Goal: Task Accomplishment & Management: Complete application form

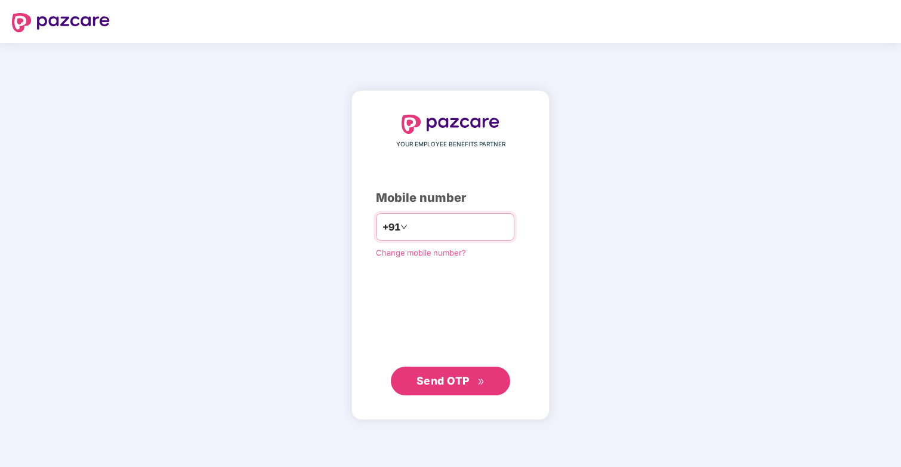
click at [439, 232] on input "number" at bounding box center [459, 226] width 98 height 19
type input "**********"
click at [436, 373] on span "Send OTP" at bounding box center [451, 380] width 69 height 17
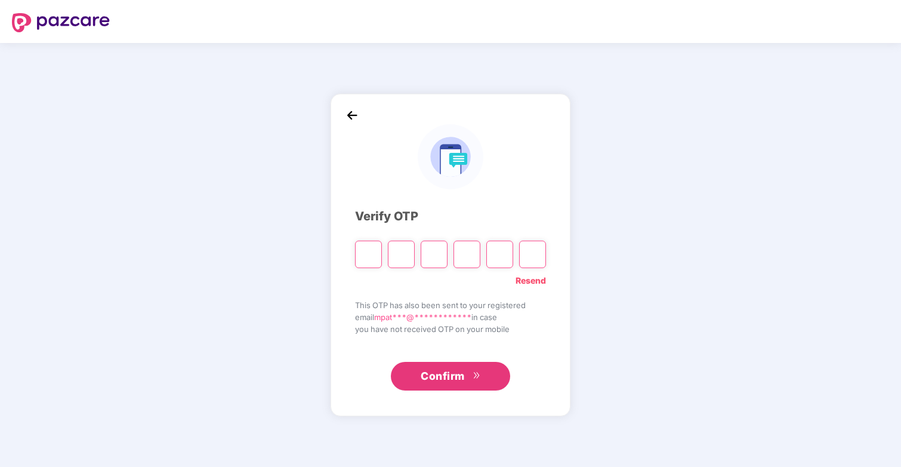
type input "*"
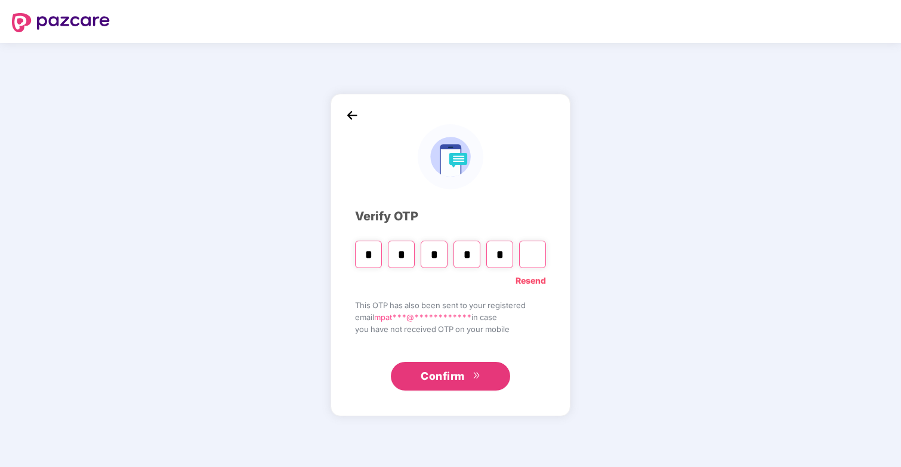
type input "*"
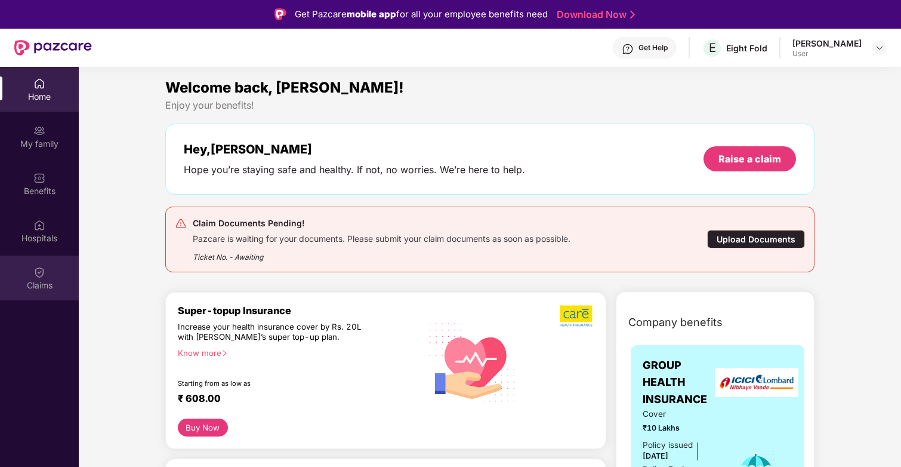
click at [42, 285] on div "Claims" at bounding box center [39, 285] width 79 height 12
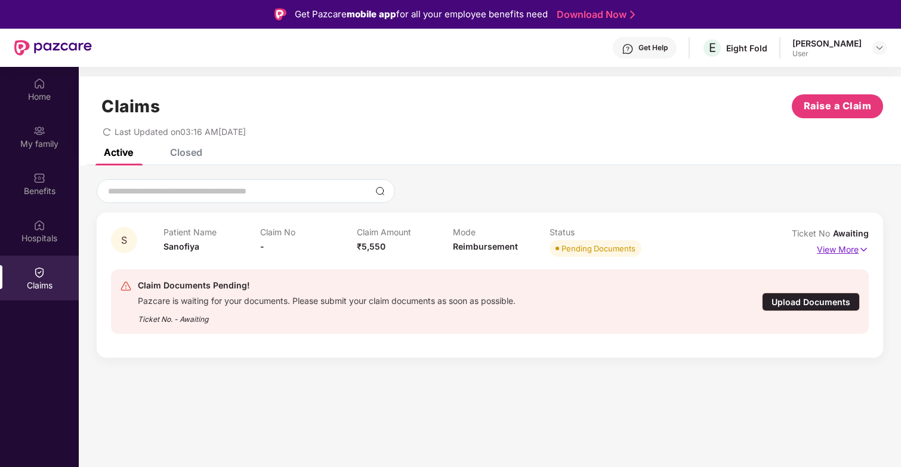
click at [847, 254] on p "View More" at bounding box center [843, 248] width 52 height 16
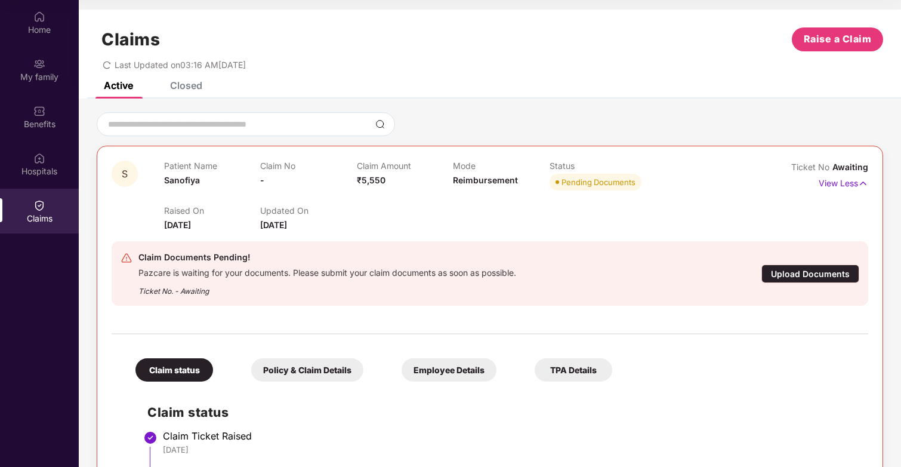
click at [189, 81] on div "Claims Raise a Claim Last Updated on 03:16 AM[DATE]" at bounding box center [490, 46] width 823 height 72
click at [181, 87] on div "Closed" at bounding box center [186, 85] width 32 height 12
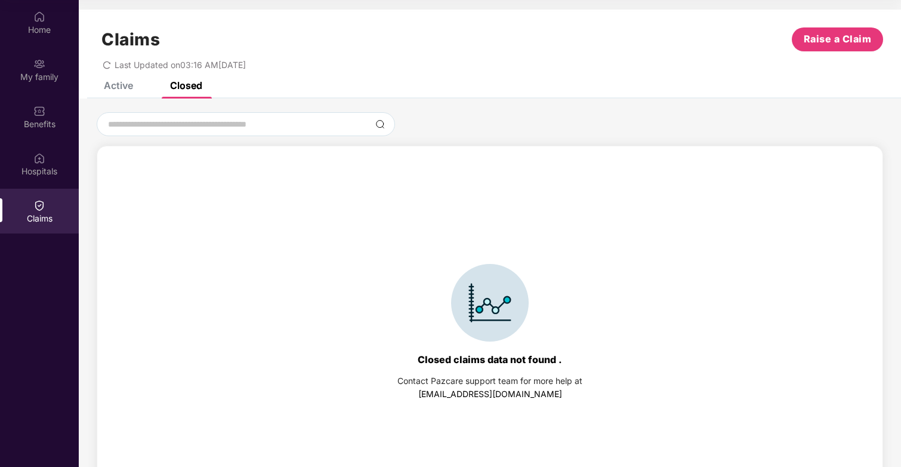
click at [124, 83] on div "Active" at bounding box center [118, 85] width 29 height 12
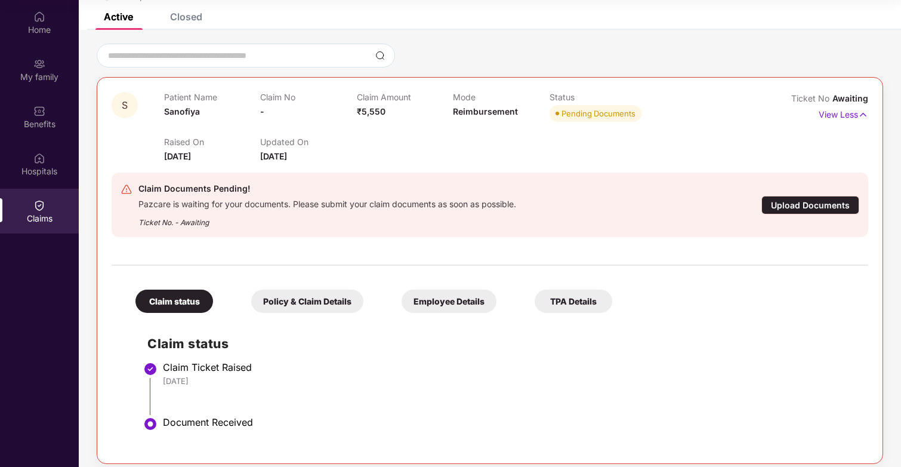
scroll to position [78, 0]
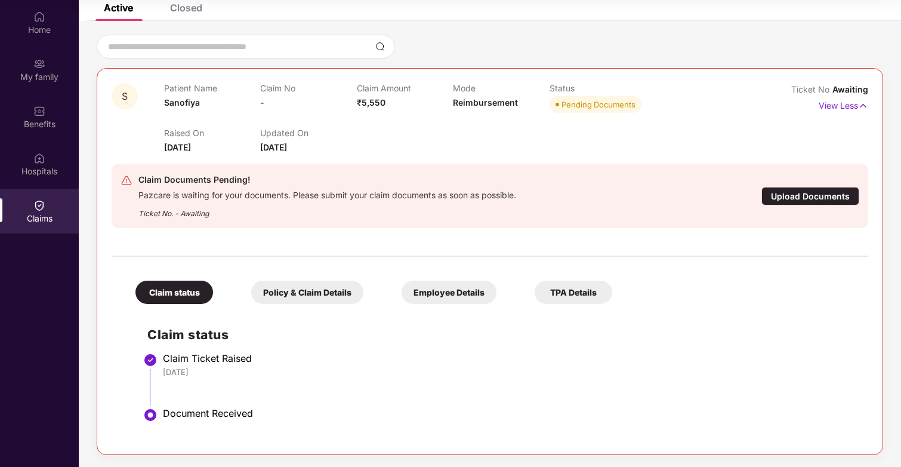
click at [324, 281] on div "Policy & Claim Details" at bounding box center [307, 292] width 112 height 23
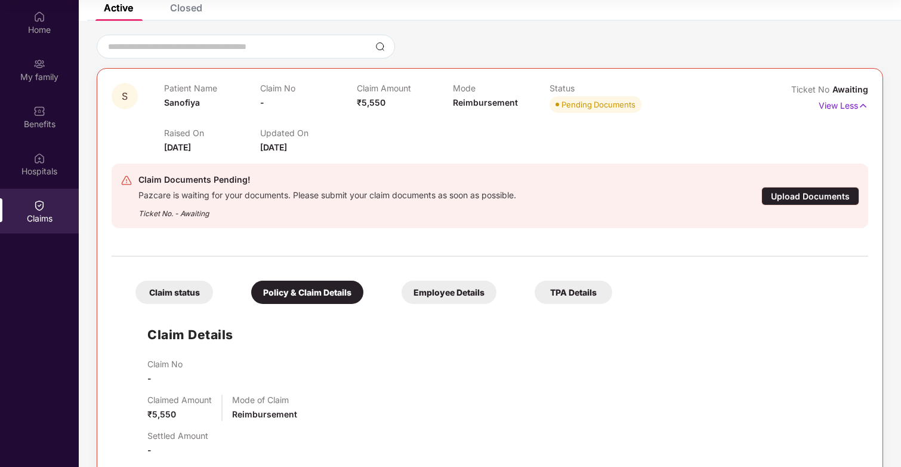
click at [445, 297] on div "Employee Details" at bounding box center [449, 292] width 95 height 23
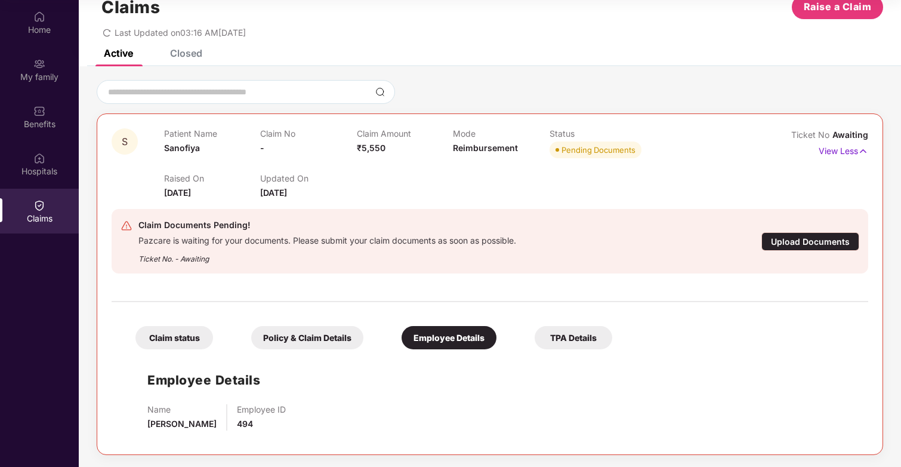
click at [575, 343] on div "TPA Details" at bounding box center [574, 337] width 78 height 23
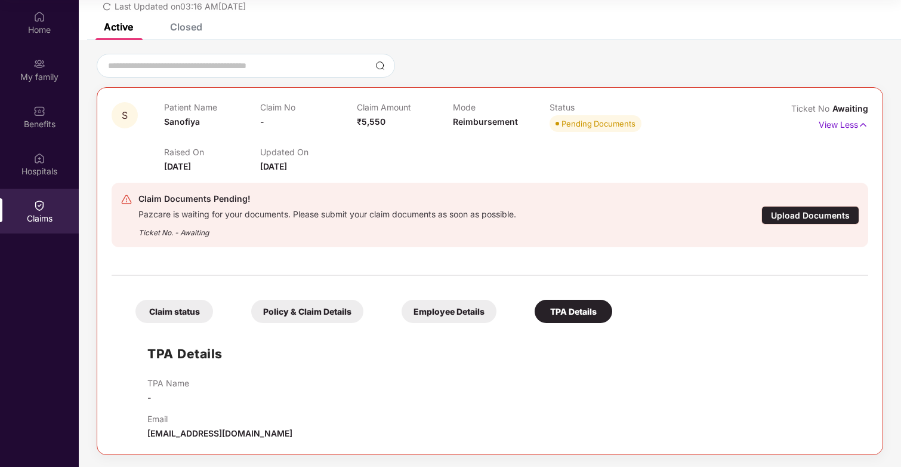
click at [133, 324] on div "Claim status Policy & Claim Details Employee Details TPA Details TPA Details TP…" at bounding box center [490, 361] width 757 height 158
click at [157, 322] on div "Claim status" at bounding box center [175, 311] width 78 height 23
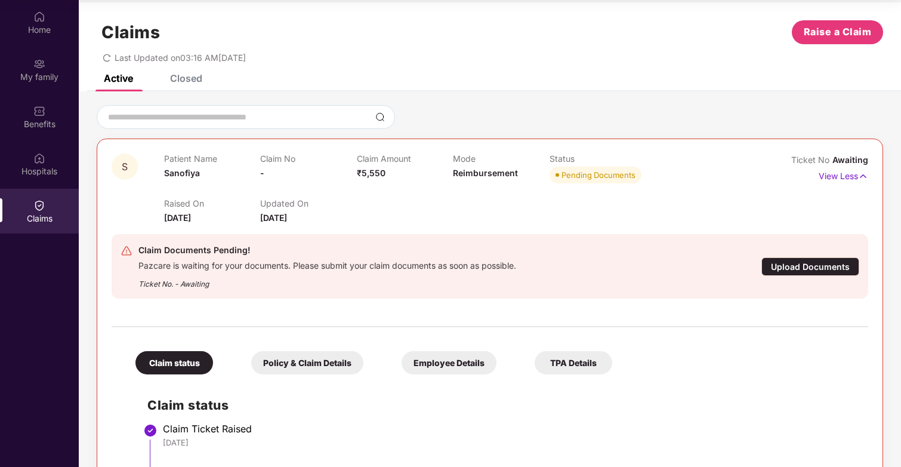
scroll to position [0, 0]
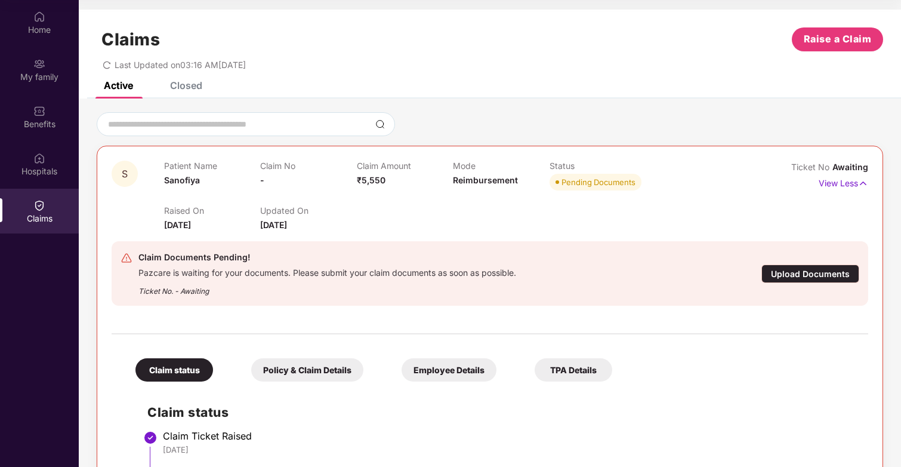
click at [197, 263] on div "Claim Documents Pending!" at bounding box center [327, 257] width 378 height 14
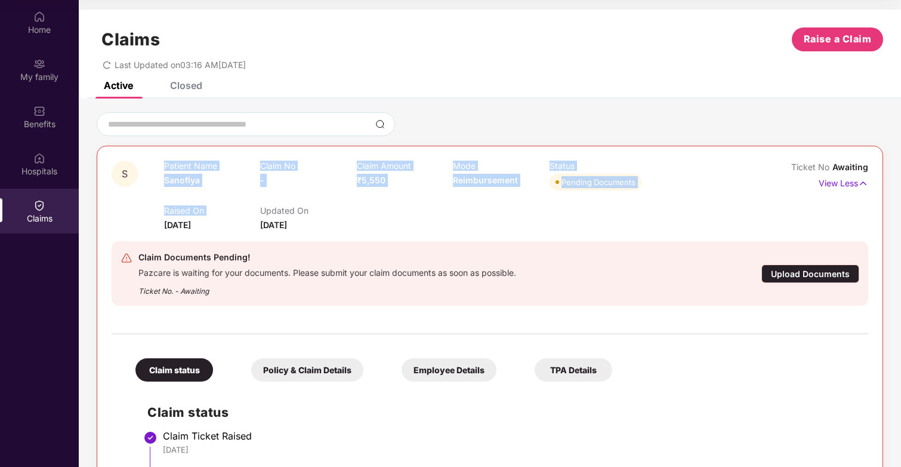
drag, startPoint x: 159, startPoint y: 203, endPoint x: 258, endPoint y: 216, distance: 99.3
click at [258, 216] on div "S Patient Name Sanofiya Claim No - Claim Amount ₹5,550 Mode Reimbursement Statu…" at bounding box center [427, 196] width 631 height 71
drag, startPoint x: 343, startPoint y: 211, endPoint x: 165, endPoint y: 164, distance: 184.6
click at [165, 164] on div "Patient Name Sanofiya Claim No - Claim Amount ₹5,550 Mode Reimbursement Status …" at bounding box center [453, 196] width 578 height 71
click at [640, 193] on div "Raised On [DATE] Updated On [DATE]" at bounding box center [453, 212] width 578 height 38
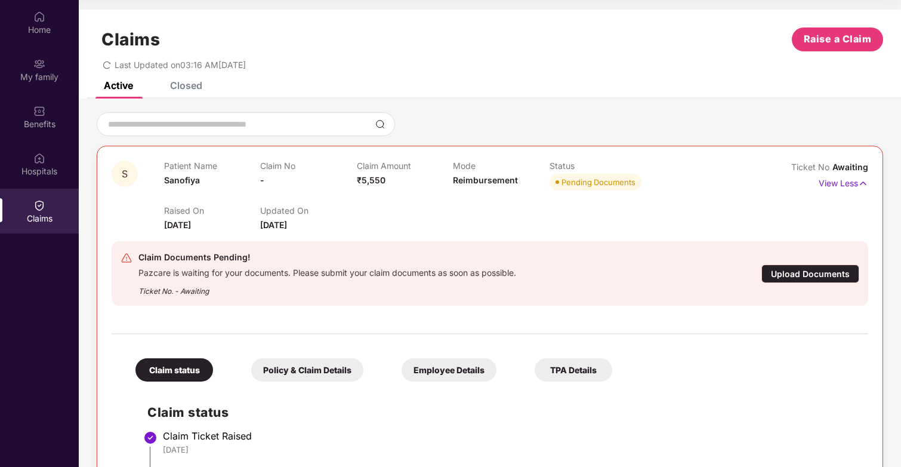
click at [816, 275] on div "Upload Documents" at bounding box center [811, 273] width 98 height 19
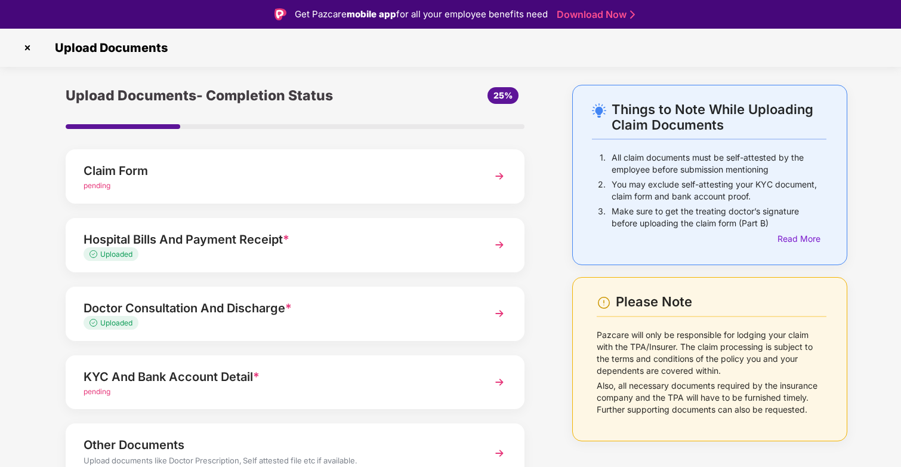
click at [29, 48] on img at bounding box center [27, 47] width 19 height 19
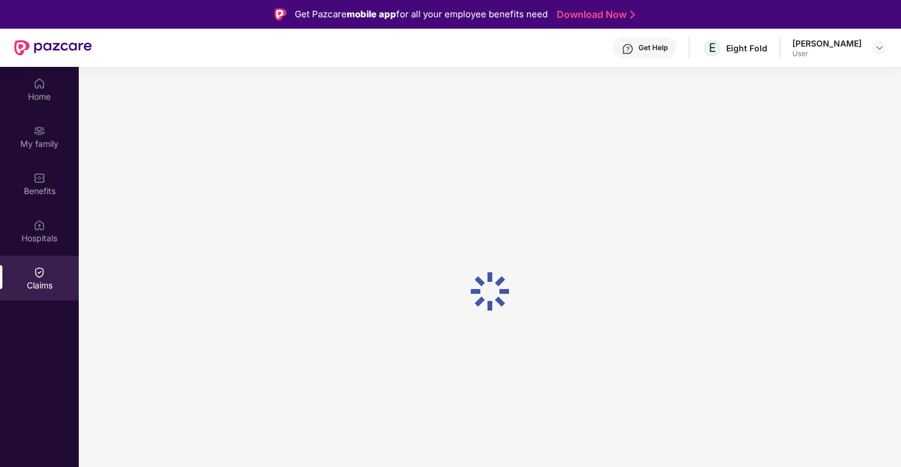
scroll to position [67, 0]
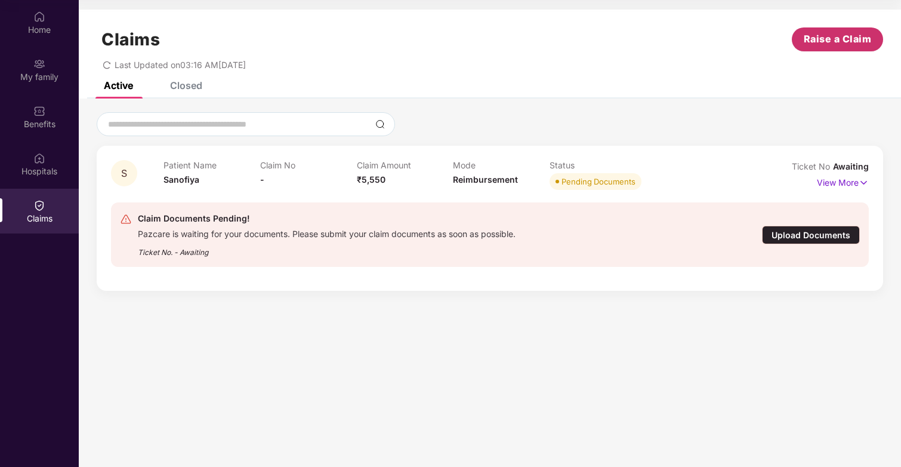
click at [836, 30] on button "Raise a Claim" at bounding box center [837, 39] width 91 height 24
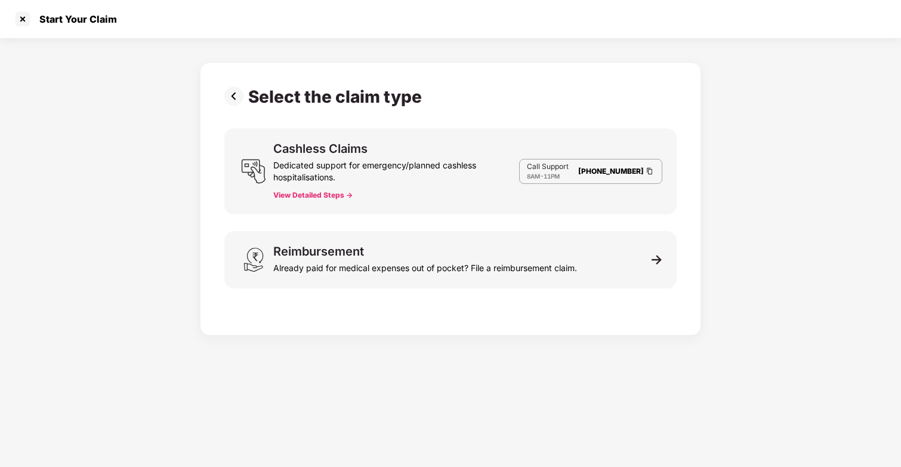
click at [396, 167] on div "Dedicated support for emergency/planned cashless hospitalisations." at bounding box center [396, 169] width 246 height 29
click at [329, 191] on button "View Detailed Steps ->" at bounding box center [312, 195] width 79 height 10
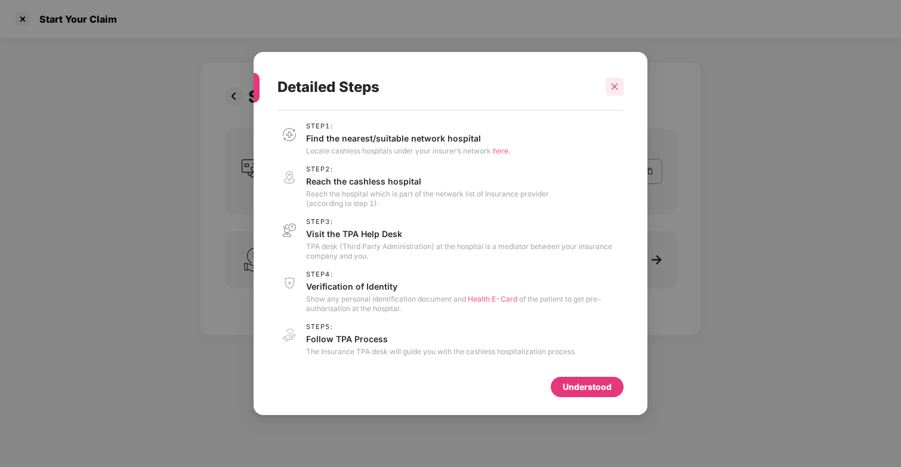
click at [614, 83] on icon "close" at bounding box center [615, 86] width 8 height 8
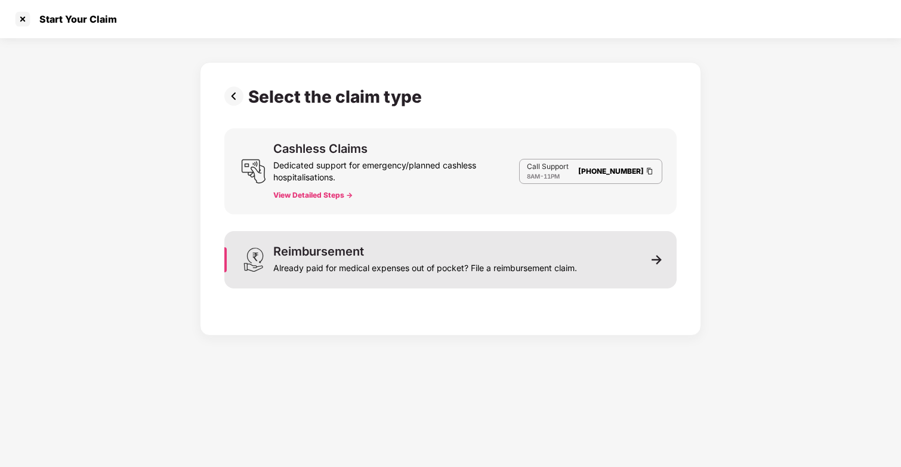
click at [371, 273] on div "Already paid for medical expenses out of pocket? File a reimbursement claim." at bounding box center [425, 265] width 304 height 17
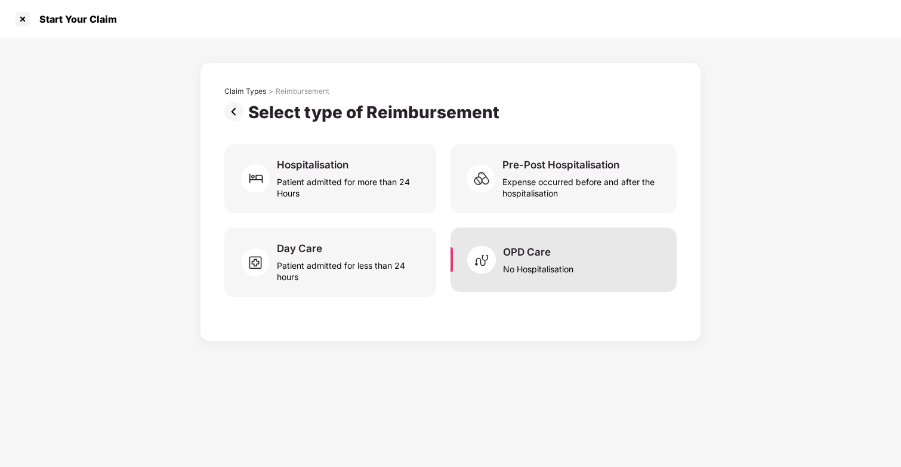
click at [499, 254] on img at bounding box center [485, 260] width 36 height 36
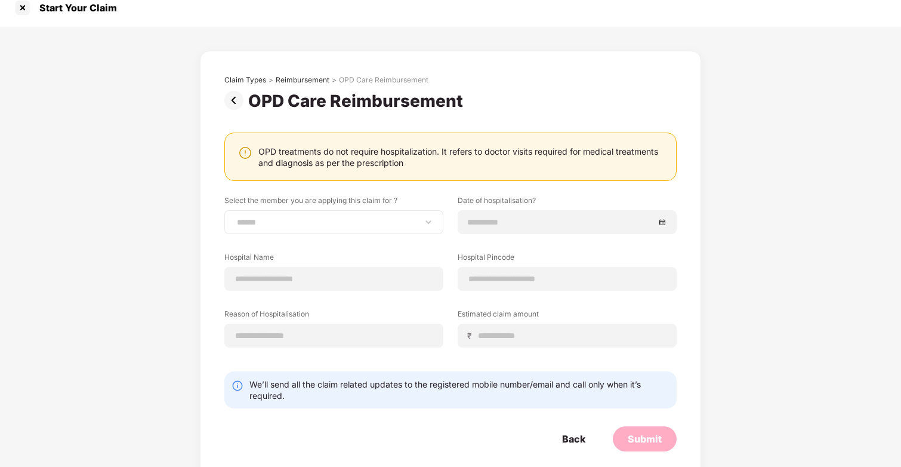
scroll to position [14, 0]
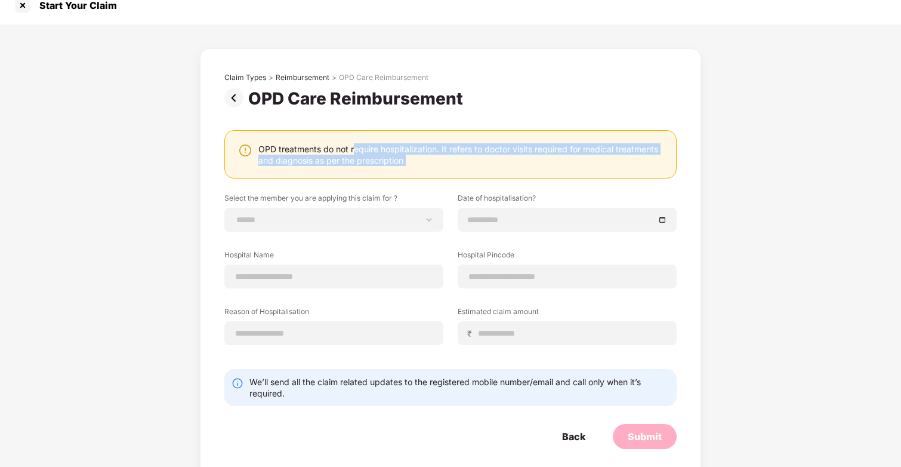
drag, startPoint x: 355, startPoint y: 147, endPoint x: 418, endPoint y: 193, distance: 77.9
click at [420, 191] on div "**********" at bounding box center [450, 261] width 453 height 376
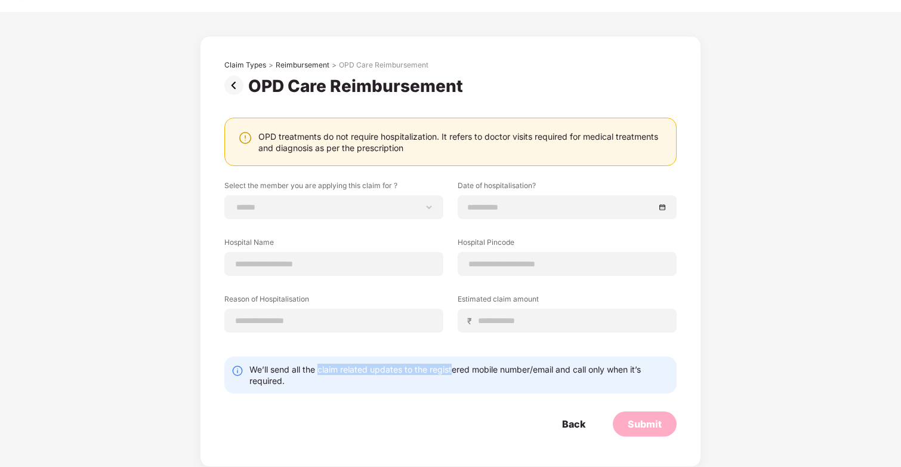
drag, startPoint x: 319, startPoint y: 365, endPoint x: 453, endPoint y: 373, distance: 133.3
click at [453, 373] on div "We’ll send all the claim related updates to the registered mobile number/email …" at bounding box center [460, 375] width 420 height 23
click at [159, 120] on div "**********" at bounding box center [450, 239] width 901 height 455
click at [276, 91] on div "OPD Care Reimbursement" at bounding box center [358, 86] width 220 height 20
